Goal: Task Accomplishment & Management: Use online tool/utility

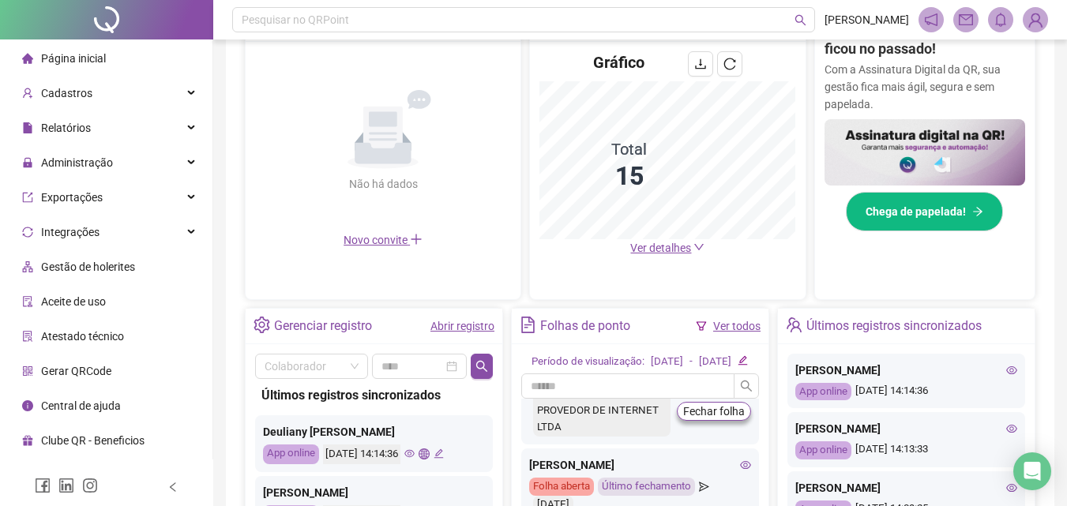
scroll to position [316, 0]
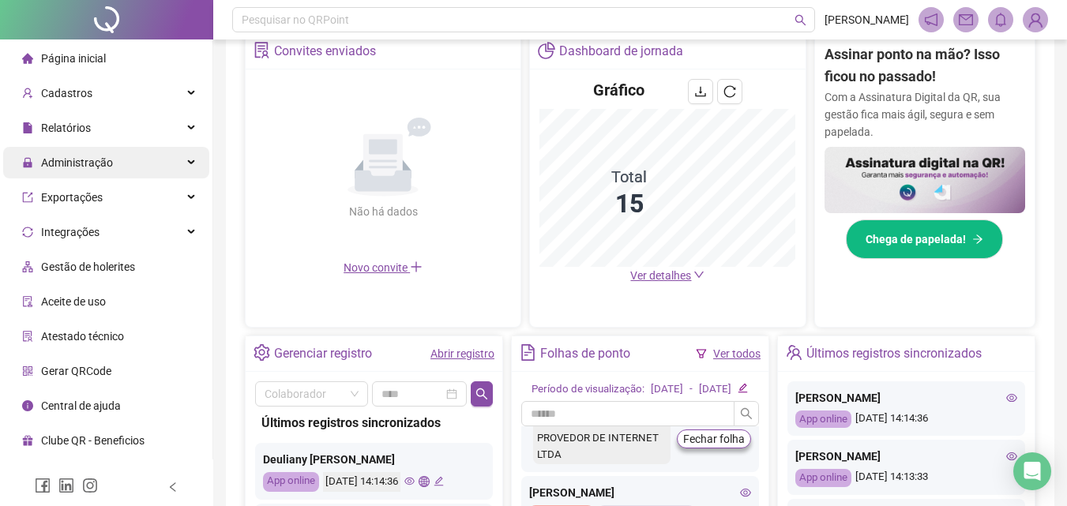
click at [66, 163] on span "Administração" at bounding box center [77, 162] width 72 height 13
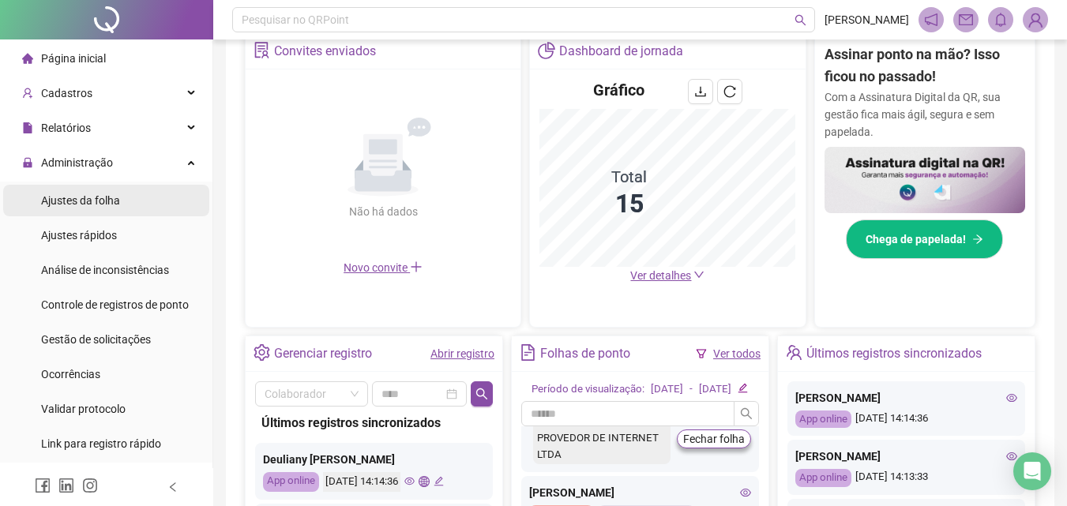
click at [66, 209] on div "Ajustes da folha" at bounding box center [80, 201] width 79 height 32
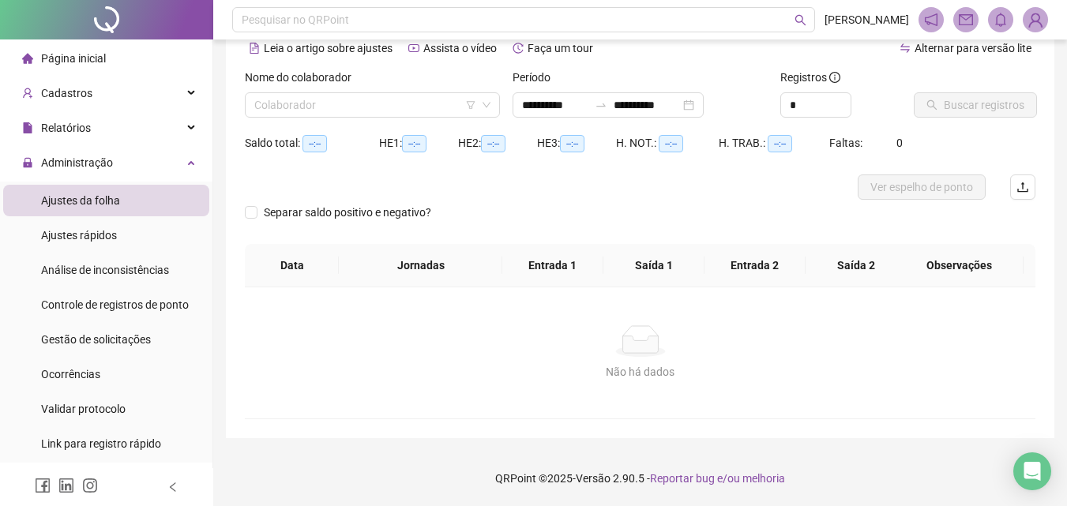
scroll to position [77, 0]
type input "**********"
click at [301, 108] on input "search" at bounding box center [365, 105] width 222 height 24
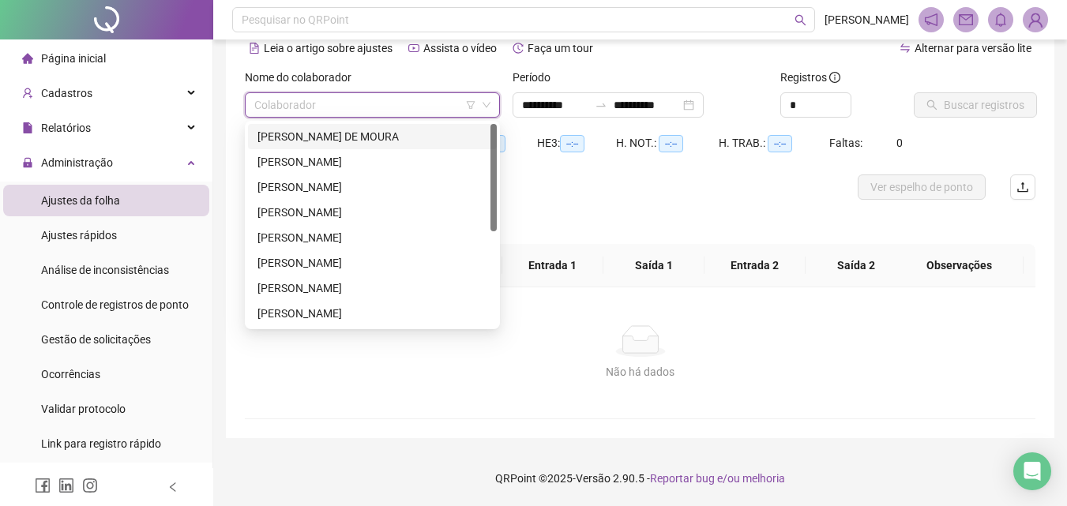
click at [304, 139] on div "[PERSON_NAME] DE MOURA" at bounding box center [372, 136] width 230 height 17
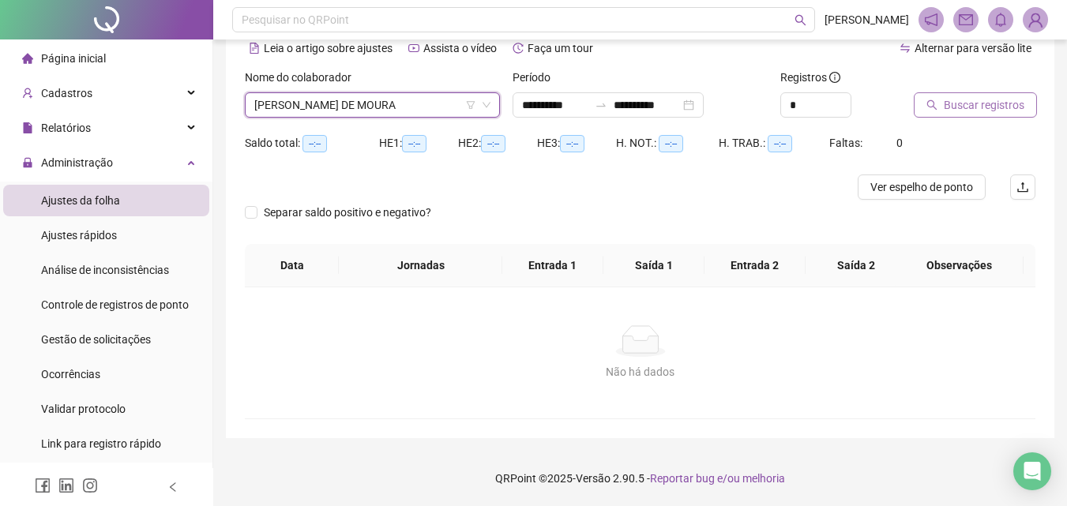
click at [927, 105] on icon "search" at bounding box center [932, 105] width 11 height 11
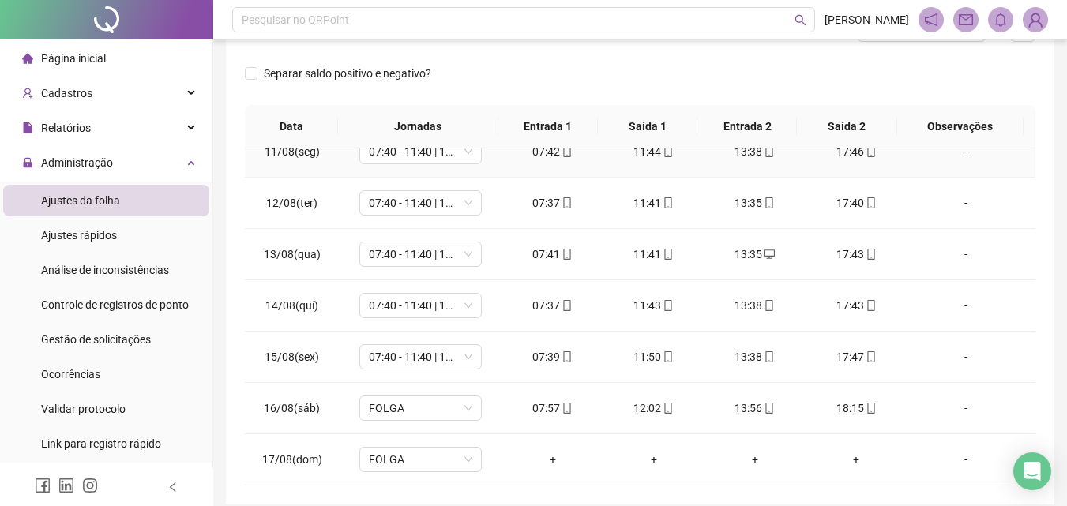
scroll to position [301, 0]
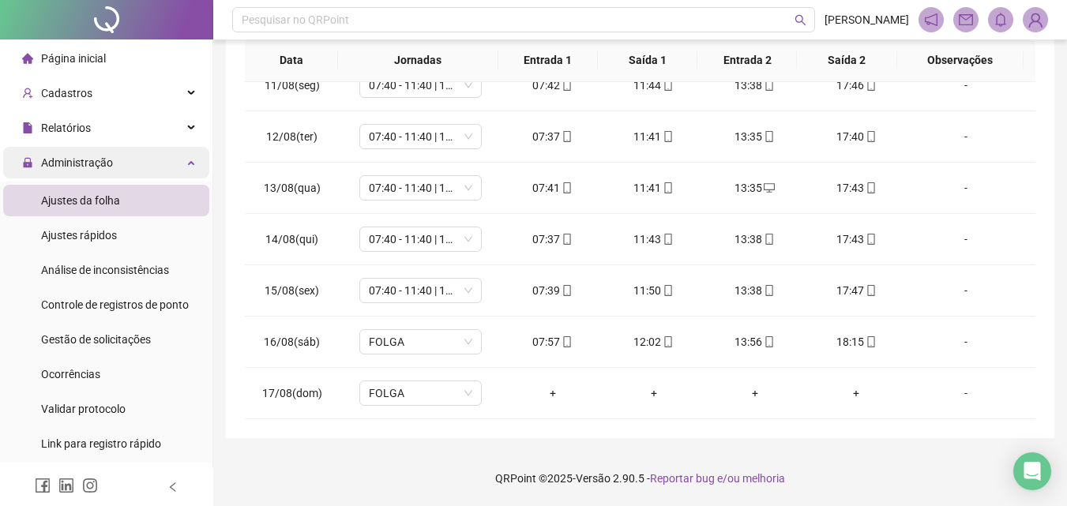
click at [72, 156] on span "Administração" at bounding box center [77, 162] width 72 height 13
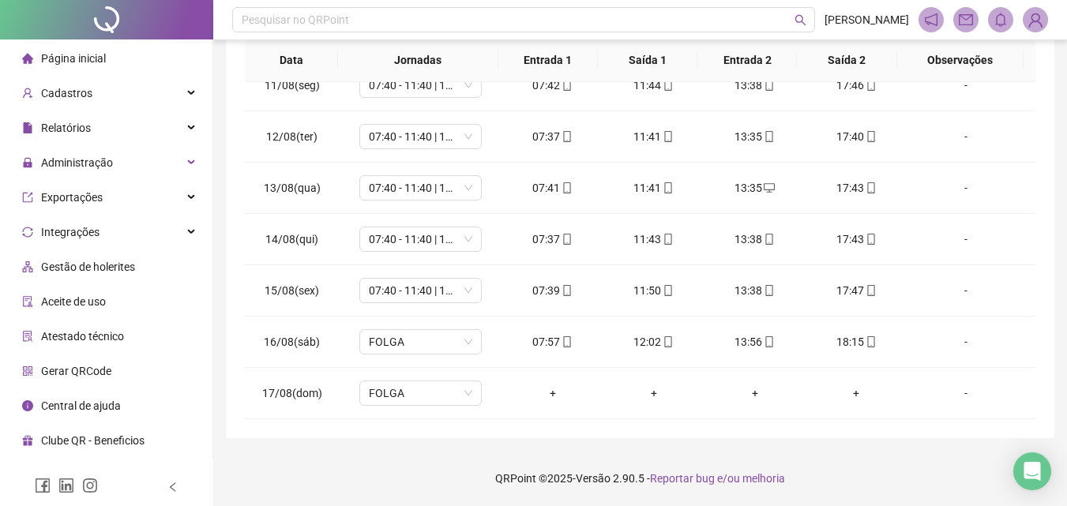
click at [96, 52] on span "Página inicial" at bounding box center [73, 58] width 65 height 13
